Goal: Task Accomplishment & Management: Use online tool/utility

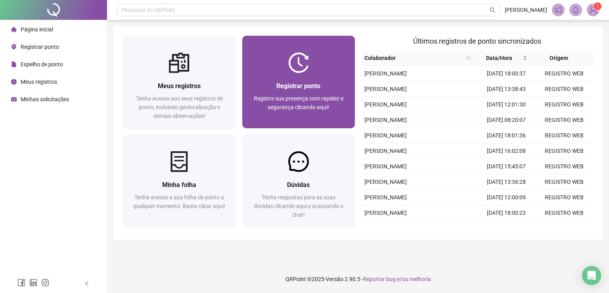
click at [335, 102] on div "Registre sua presença com rapidez e segurança clicando aqui!" at bounding box center [299, 107] width 94 height 26
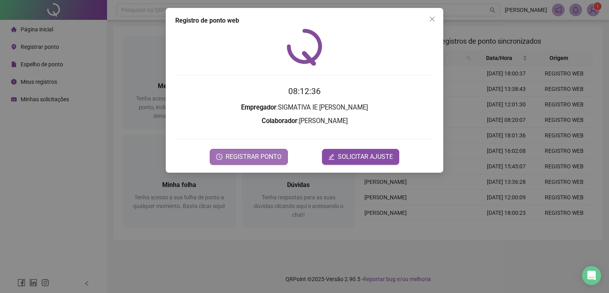
click at [278, 152] on span "REGISTRAR PONTO" at bounding box center [254, 157] width 56 height 10
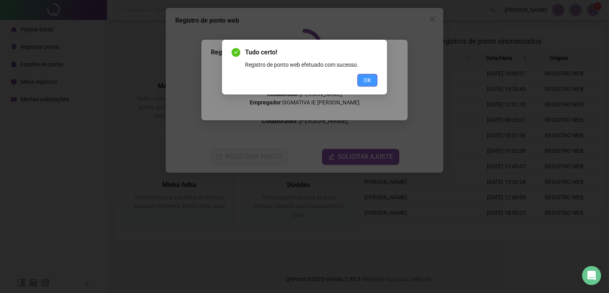
click at [363, 75] on button "OK" at bounding box center [367, 80] width 20 height 13
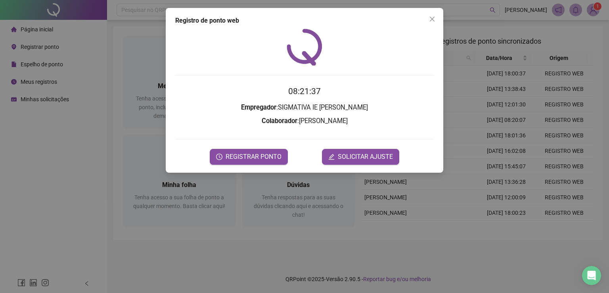
drag, startPoint x: 433, startPoint y: 19, endPoint x: 402, endPoint y: 27, distance: 32.3
click at [432, 19] on icon "close" at bounding box center [432, 19] width 6 height 6
